Goal: Find specific page/section: Find specific page/section

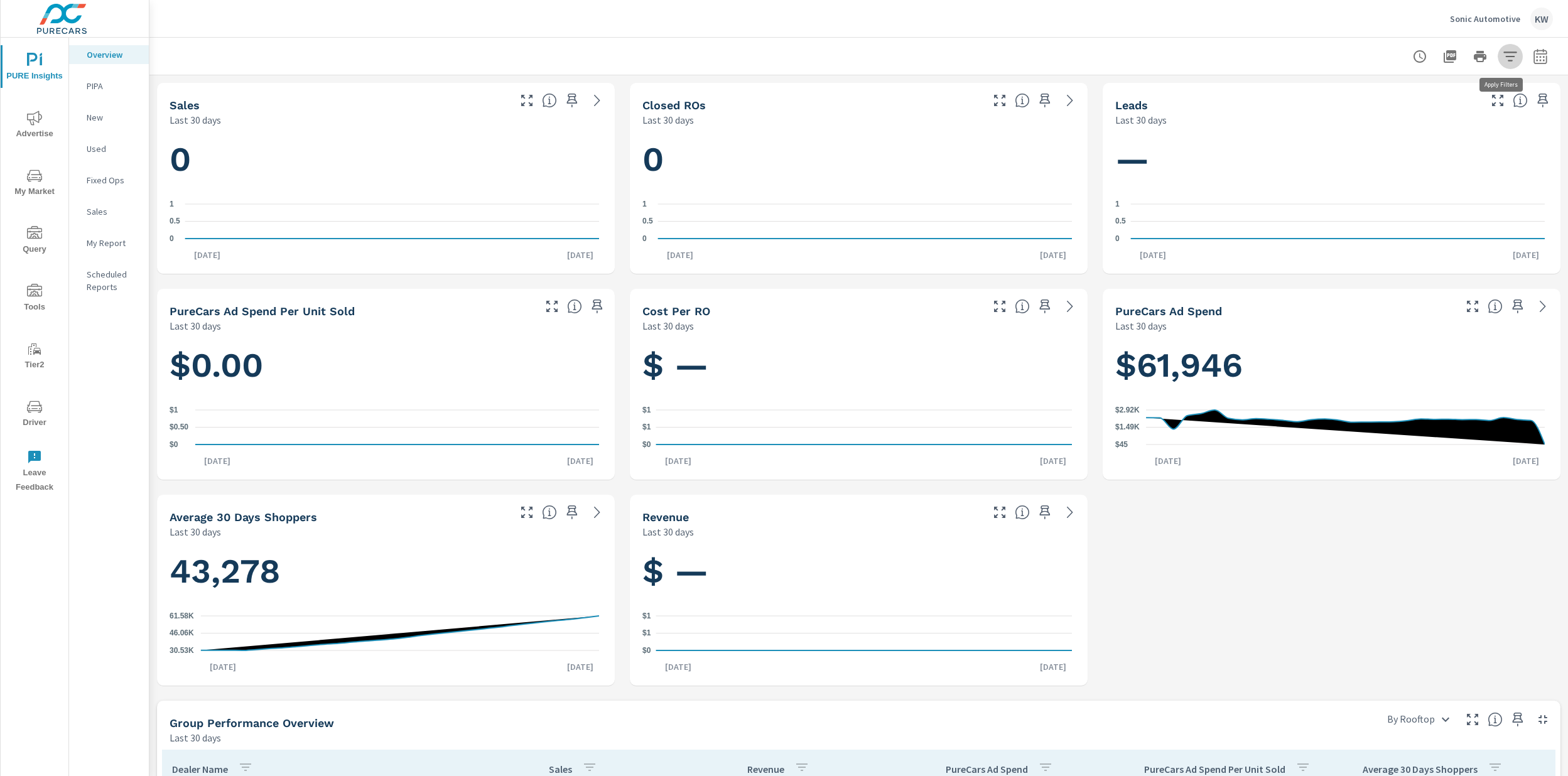
click at [1507, 60] on icon "button" at bounding box center [1510, 56] width 15 height 15
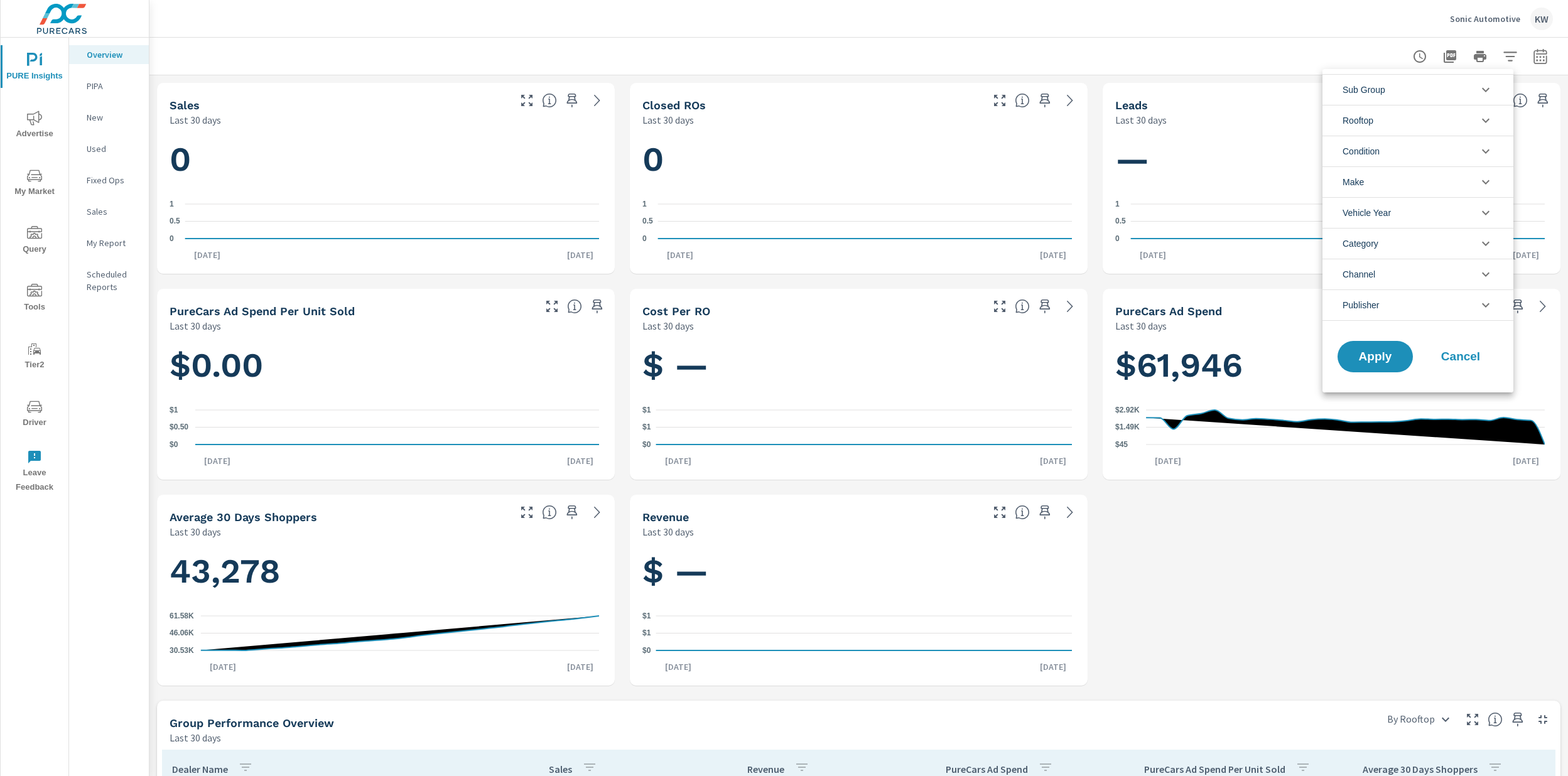
click at [1448, 86] on li "Sub Group" at bounding box center [1417, 89] width 191 height 31
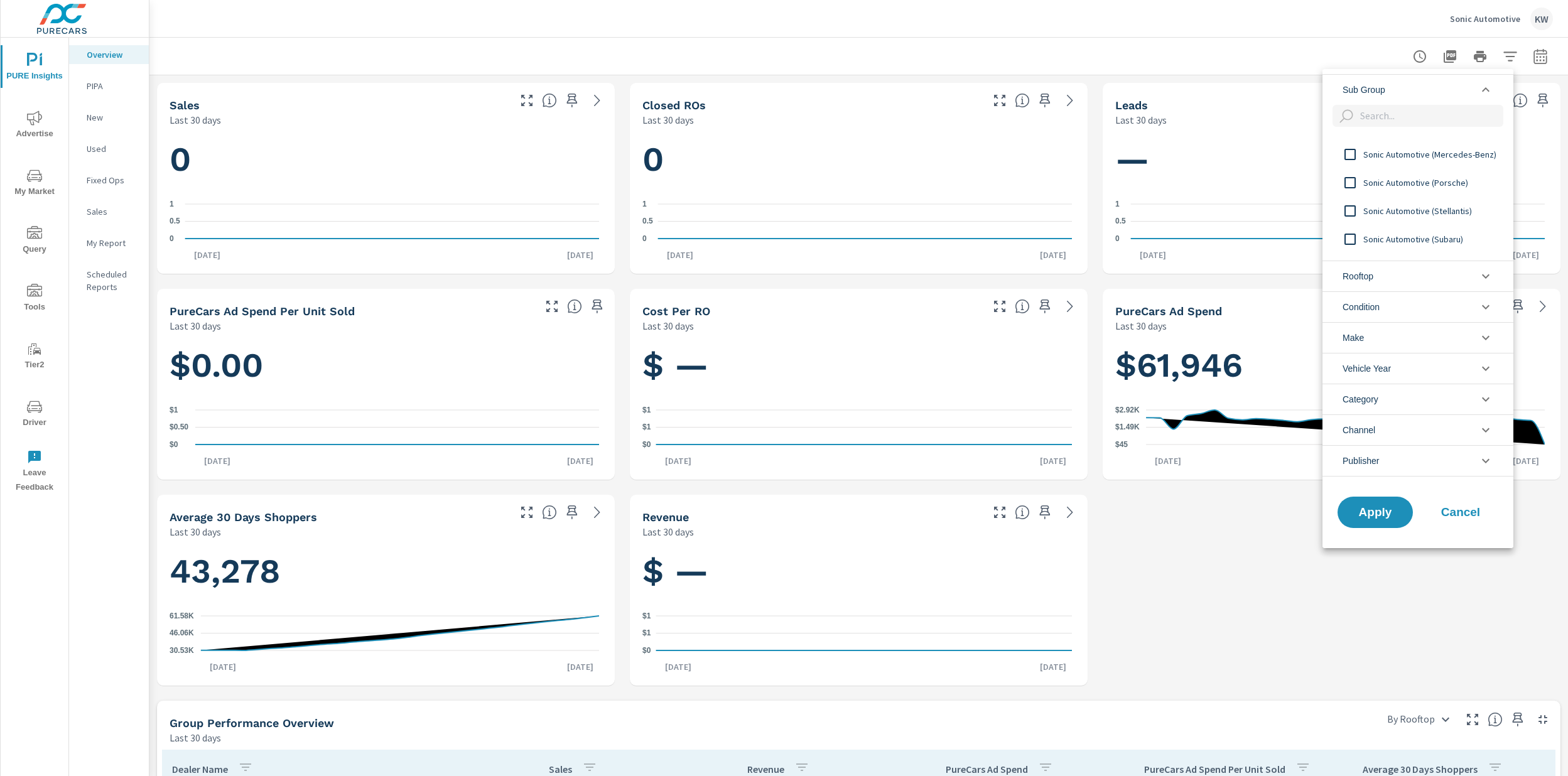
scroll to position [324, 0]
click at [1409, 277] on li "Rooftop" at bounding box center [1417, 276] width 191 height 31
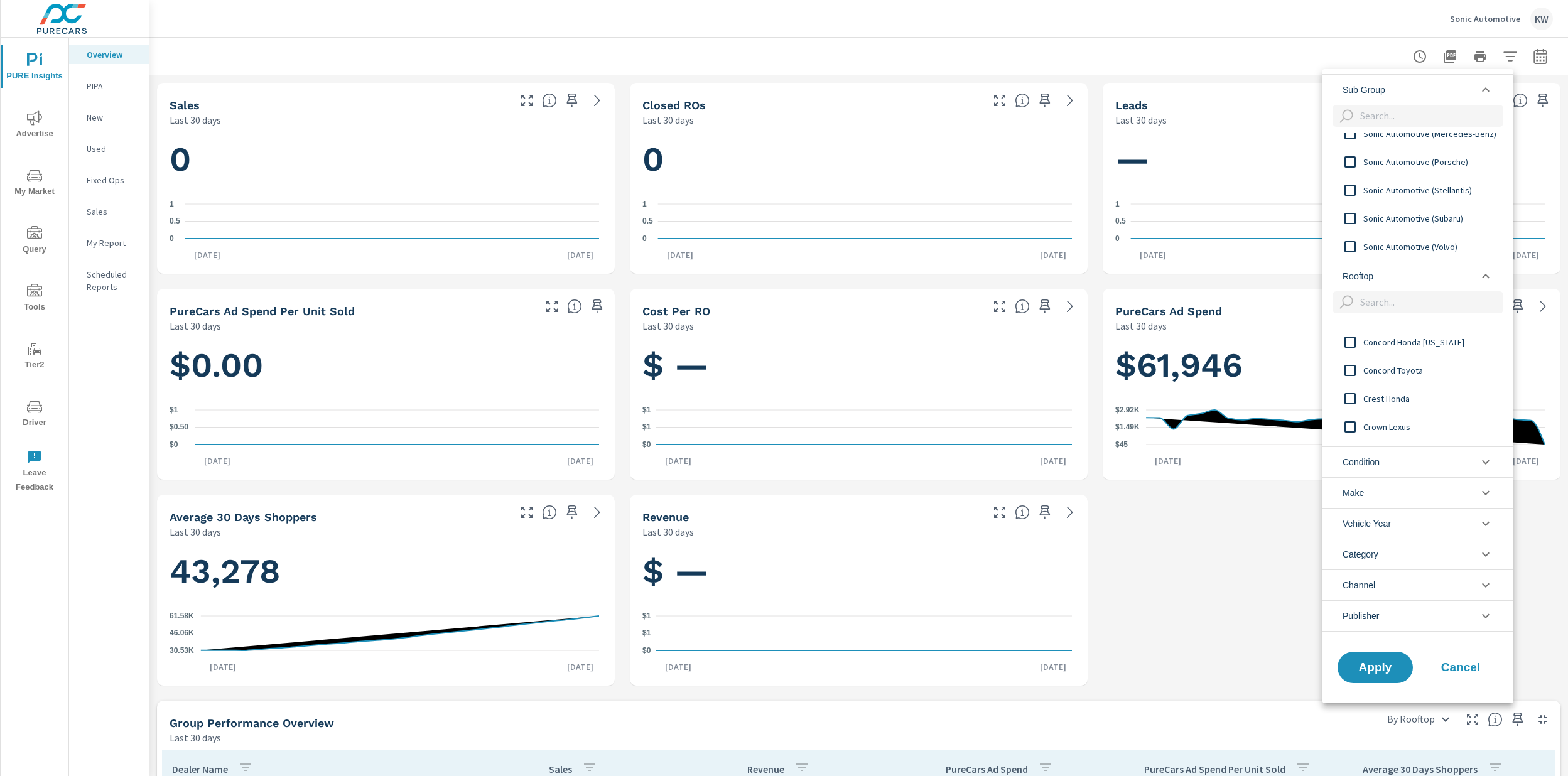
scroll to position [842, 0]
click at [1265, 592] on div at bounding box center [784, 388] width 1568 height 776
